Goal: Task Accomplishment & Management: Complete application form

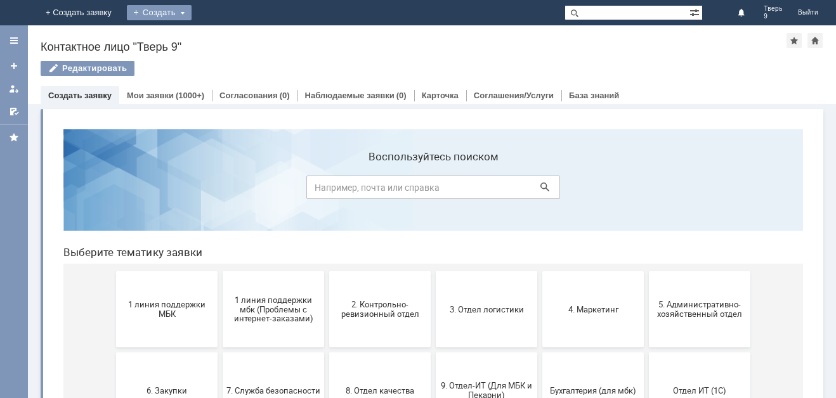
click at [192, 11] on div "Создать" at bounding box center [159, 12] width 65 height 15
click at [226, 39] on link "Заявка" at bounding box center [177, 37] width 96 height 15
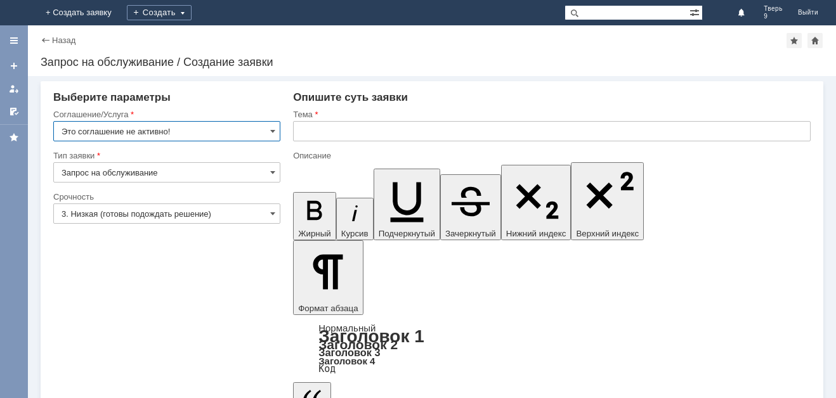
click at [269, 134] on input "Это соглашение не активно!" at bounding box center [166, 131] width 227 height 20
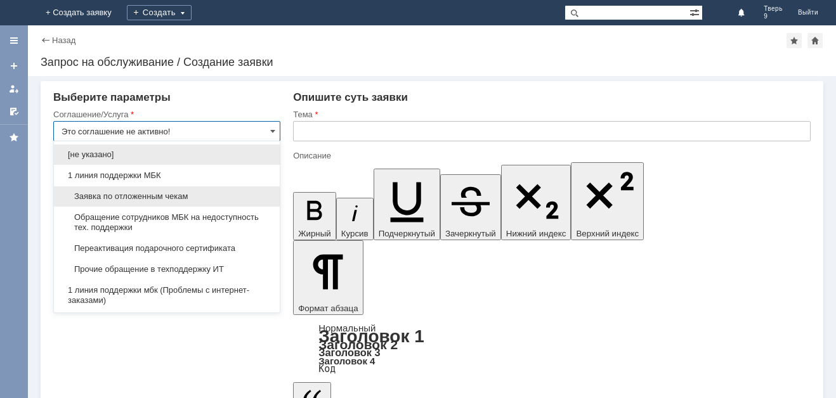
click at [208, 200] on span "Заявка по отложенным чекам" at bounding box center [167, 197] width 211 height 10
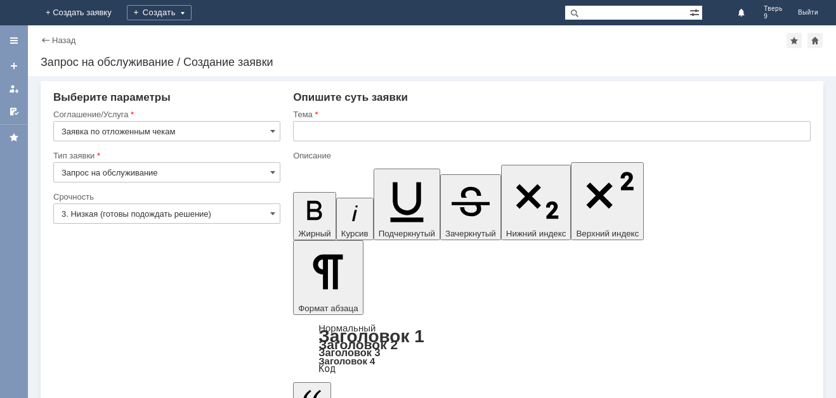
type input "Заявка по отложенным чекам"
click at [315, 129] on input "text" at bounding box center [552, 131] width 518 height 20
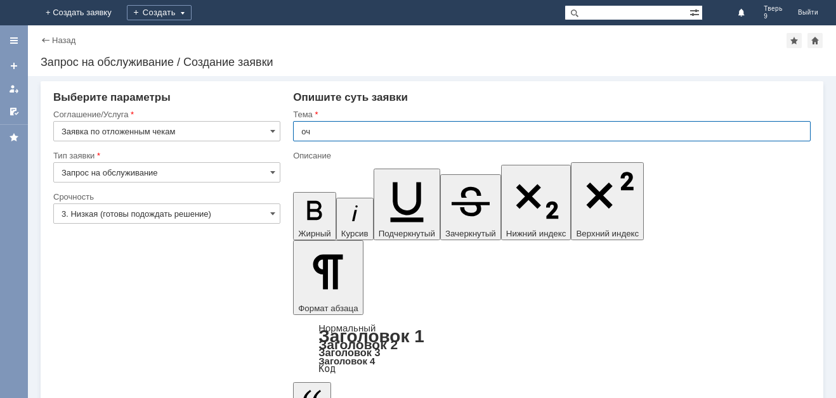
type input "оч"
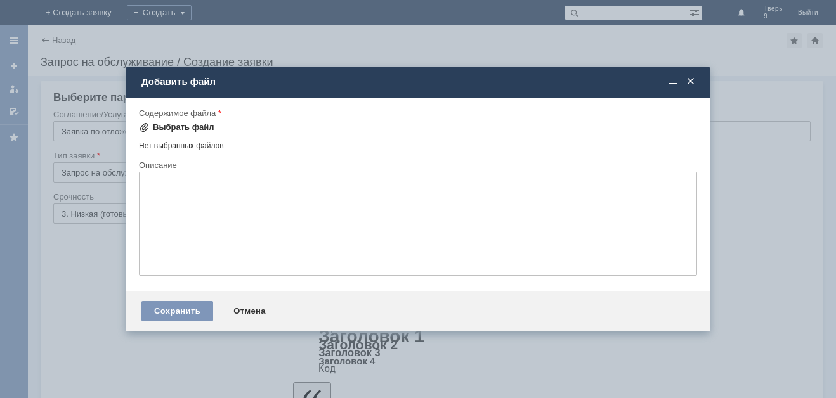
click at [197, 125] on div "Выбрать файл" at bounding box center [184, 127] width 62 height 10
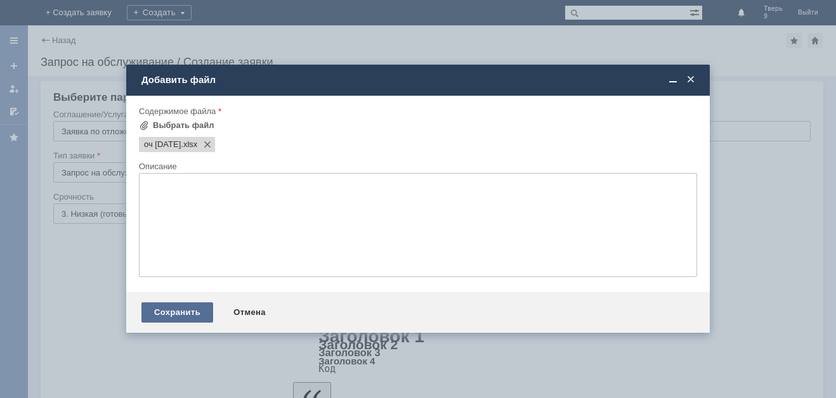
click at [174, 311] on div "Сохранить" at bounding box center [177, 313] width 72 height 20
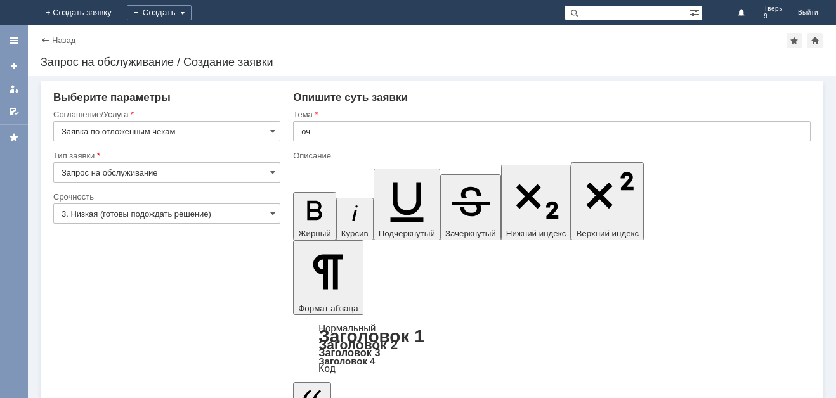
scroll to position [2, 0]
